Goal: Transaction & Acquisition: Download file/media

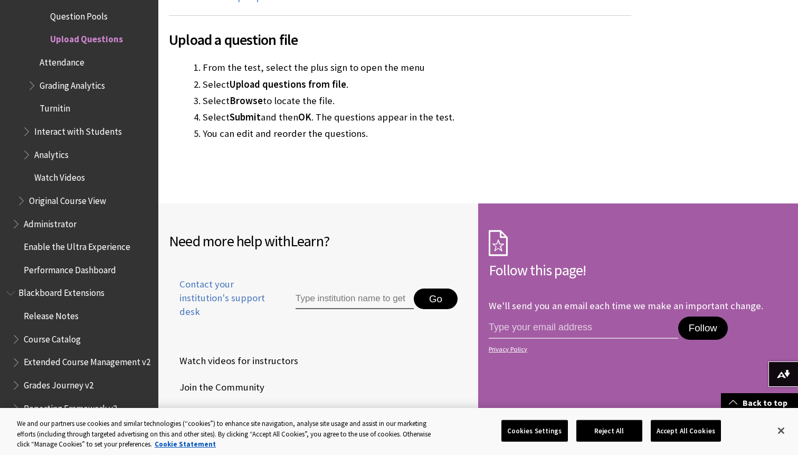
scroll to position [1388, 0]
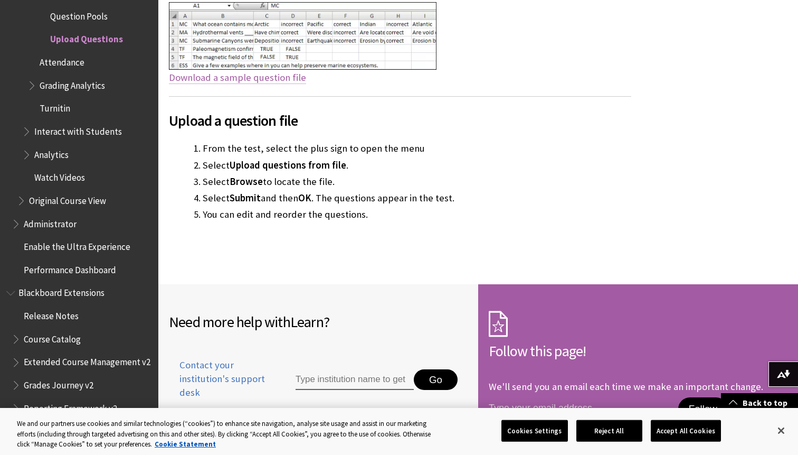
click at [246, 74] on link "Download a sample question file" at bounding box center [237, 77] width 137 height 13
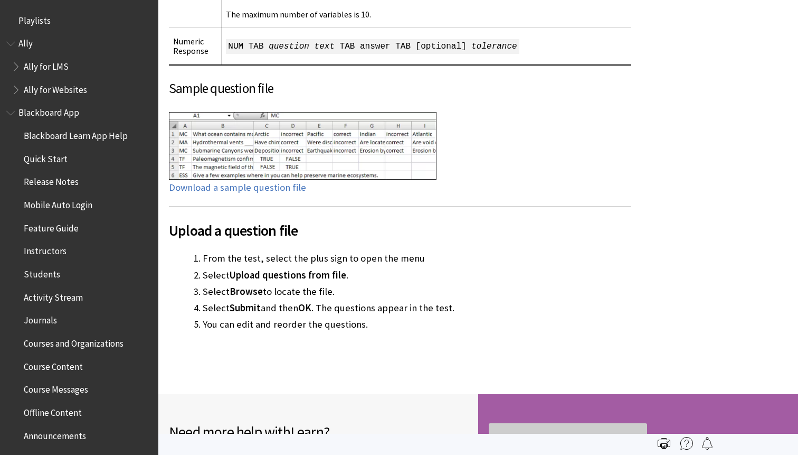
scroll to position [1815, 0]
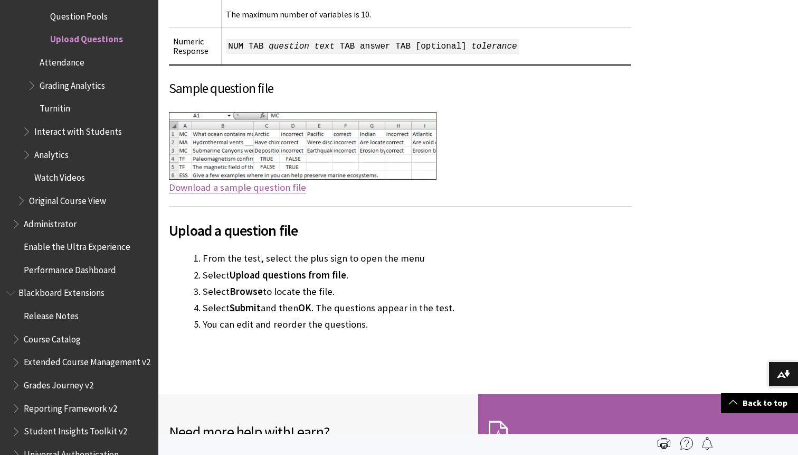
click at [233, 189] on link "Download a sample question file" at bounding box center [237, 187] width 137 height 13
